Goal: Task Accomplishment & Management: Complete application form

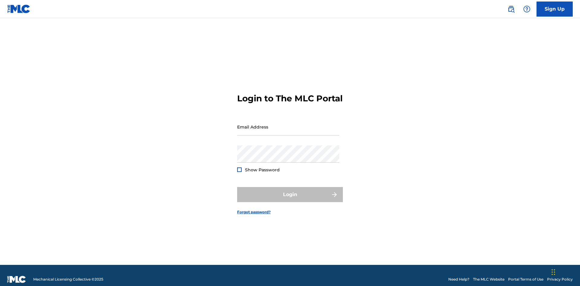
scroll to position [8, 0]
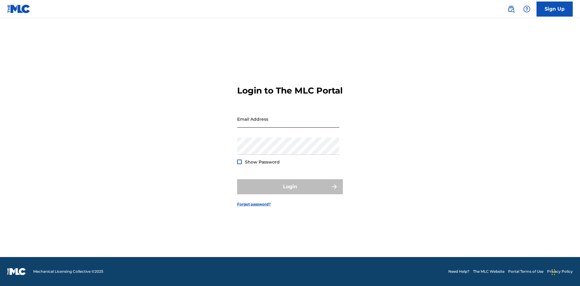
click at [288, 124] on input "Email Address" at bounding box center [288, 119] width 102 height 17
type input "Duke.McTesterson@gmail.com"
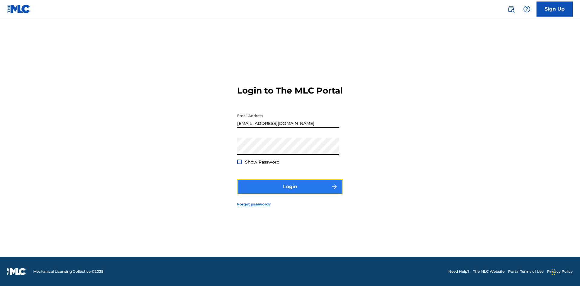
click at [290, 192] on button "Login" at bounding box center [290, 186] width 106 height 15
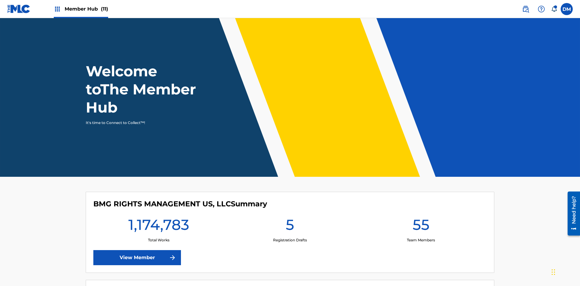
click at [86, 9] on span "Member Hub (11)" at bounding box center [86, 8] width 43 height 7
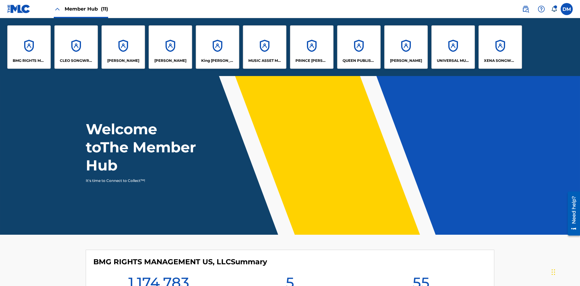
scroll to position [22, 0]
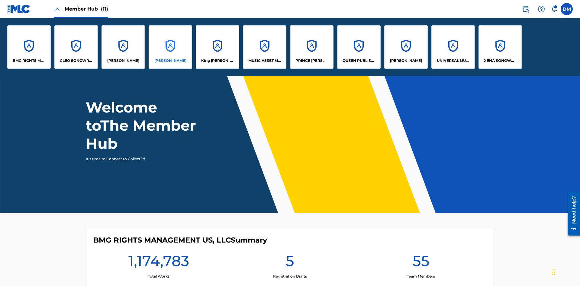
click at [170, 61] on p "EYAMA MCSINGER" at bounding box center [170, 60] width 32 height 5
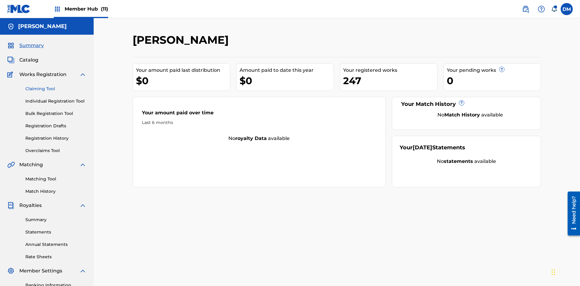
click at [56, 86] on link "Claiming Tool" at bounding box center [55, 89] width 61 height 6
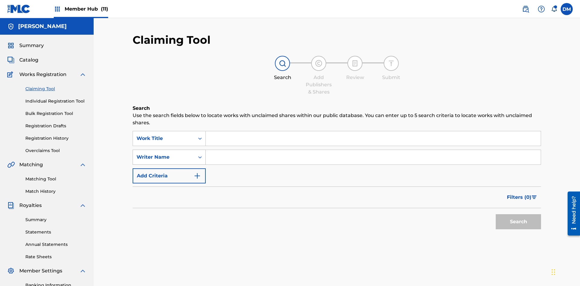
click at [164, 154] on div "Writer Name" at bounding box center [163, 157] width 54 height 7
click at [373, 131] on input "Search Form" at bounding box center [373, 138] width 335 height 14
type input "RELINQUISHMENT WORK TO BE EXHAUSTED CREATED ON 2025 08 23"
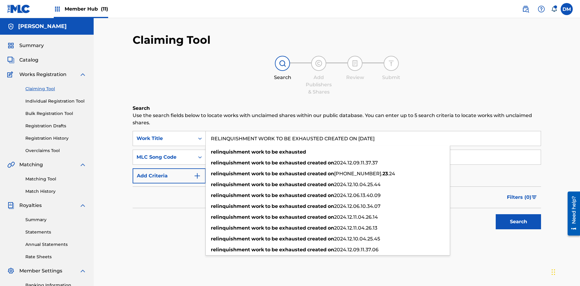
click at [373, 150] on input "Search Form" at bounding box center [373, 157] width 335 height 14
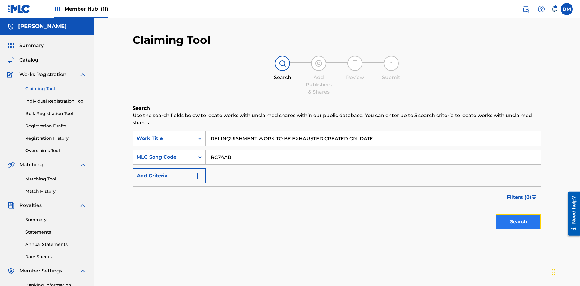
click at [518, 214] on button "Search" at bounding box center [517, 221] width 45 height 15
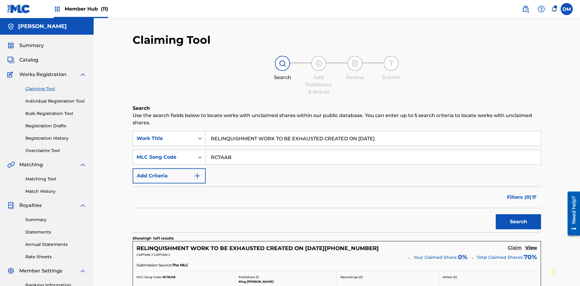
click at [515, 245] on h5 "Claim" at bounding box center [515, 248] width 14 height 6
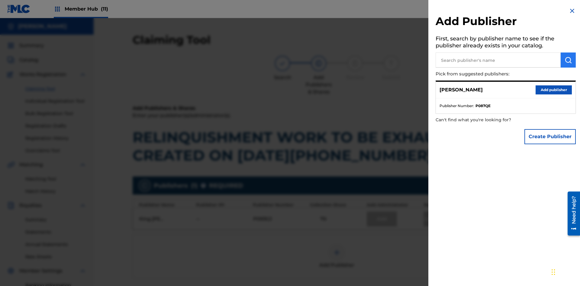
click at [498, 60] on input "text" at bounding box center [497, 60] width 125 height 15
type input "EYAMA MCSINGER"
click at [568, 60] on img "submit" at bounding box center [567, 59] width 7 height 7
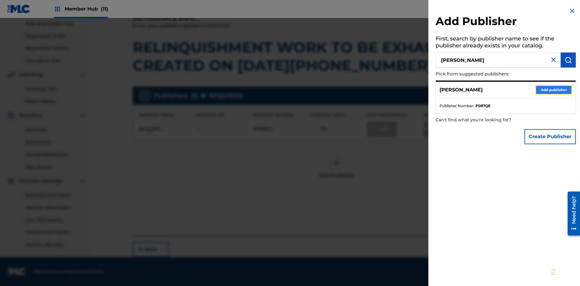
click at [553, 90] on button "Add publisher" at bounding box center [553, 89] width 36 height 9
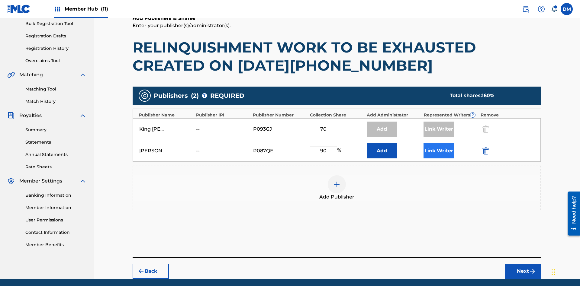
type input "90"
click at [438, 143] on button "Link Writer" at bounding box center [438, 150] width 30 height 15
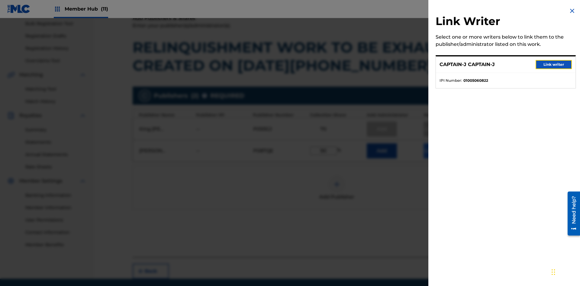
click at [553, 65] on button "Link writer" at bounding box center [553, 64] width 36 height 9
click at [438, 143] on button "Link Writer" at bounding box center [438, 150] width 30 height 15
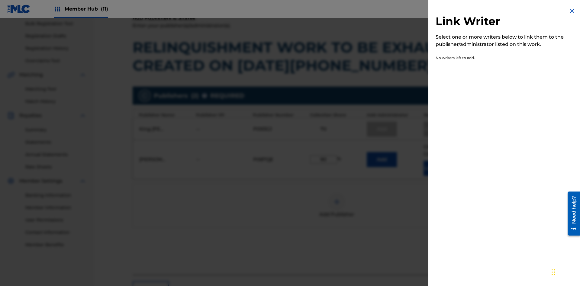
click at [572, 11] on img at bounding box center [571, 10] width 7 height 7
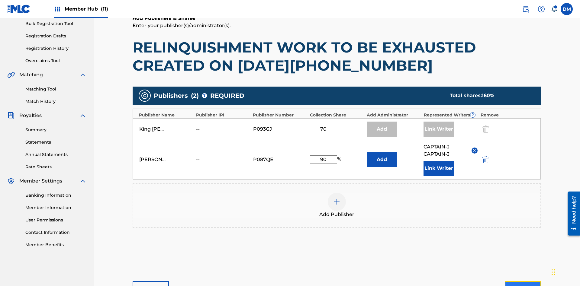
click at [523, 281] on button "Next" at bounding box center [523, 288] width 36 height 15
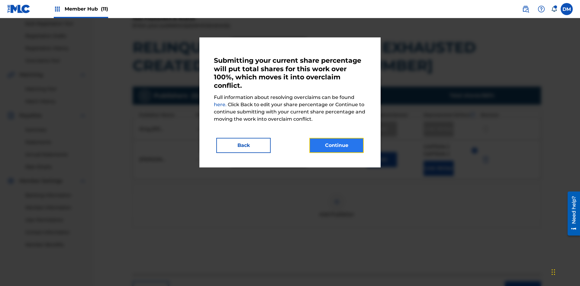
click at [336, 146] on button "Continue" at bounding box center [336, 145] width 54 height 15
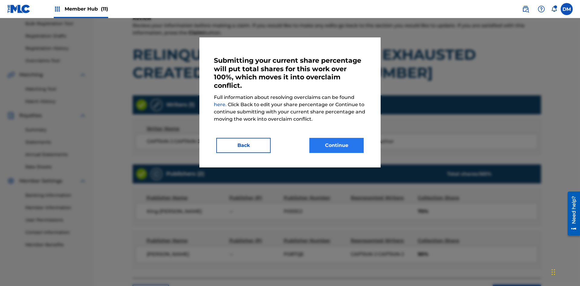
click at [336, 146] on button "Continue" at bounding box center [336, 145] width 54 height 15
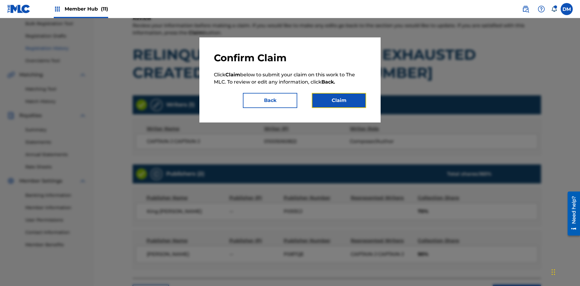
click at [339, 101] on button "Claim" at bounding box center [339, 100] width 54 height 15
click at [56, 50] on link "Registration History" at bounding box center [55, 48] width 61 height 6
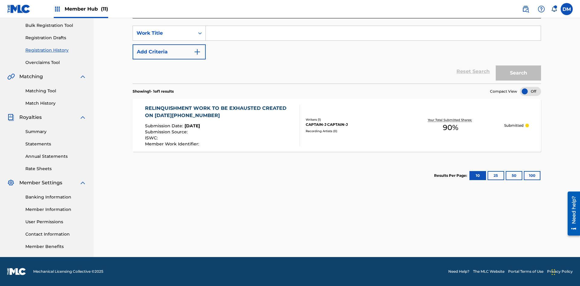
click at [373, 40] on input "Search Form" at bounding box center [373, 33] width 335 height 14
type input "RELINQUISHMENT WORK TO BE EXHAUSTED"
click at [518, 73] on button "Search" at bounding box center [517, 73] width 45 height 15
